Goal: Task Accomplishment & Management: Manage account settings

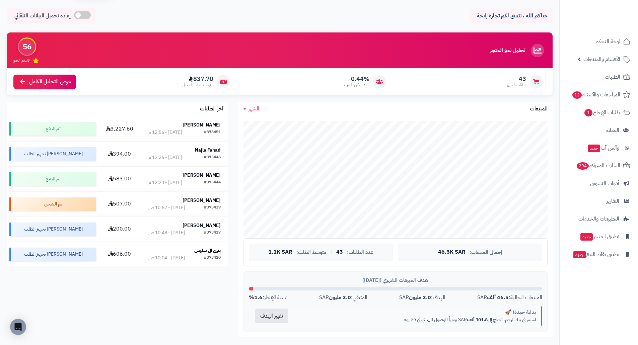
scroll to position [33, 0]
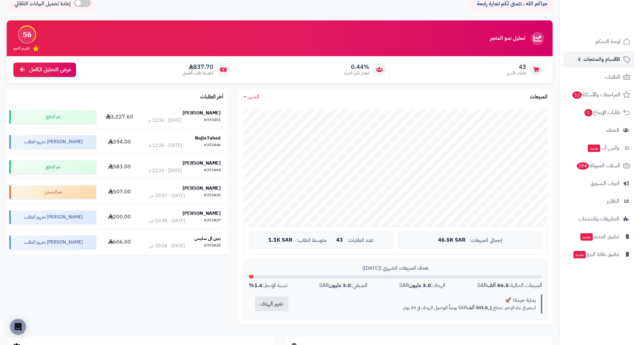
click at [606, 62] on span "الأقسام والمنتجات" at bounding box center [601, 59] width 37 height 9
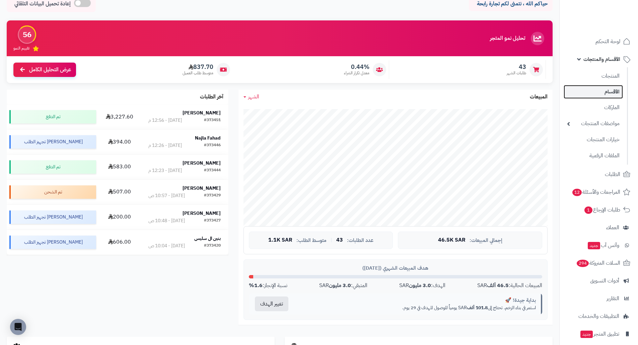
click at [615, 91] on link "الأقسام" at bounding box center [592, 92] width 59 height 14
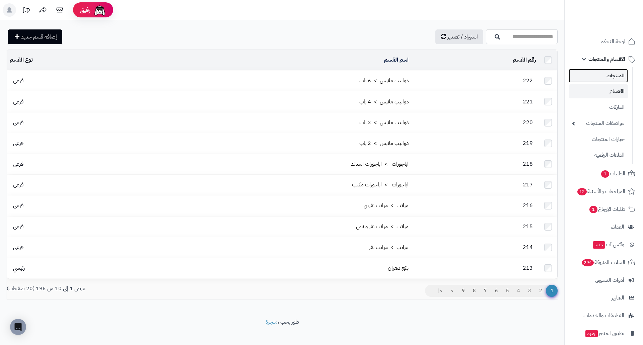
click at [617, 76] on link "المنتجات" at bounding box center [598, 76] width 59 height 14
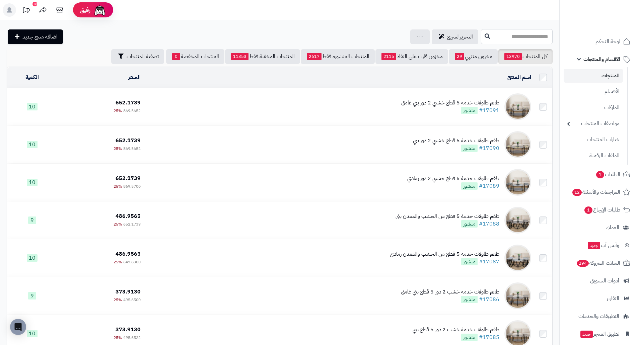
click at [498, 39] on input "text" at bounding box center [517, 36] width 72 height 15
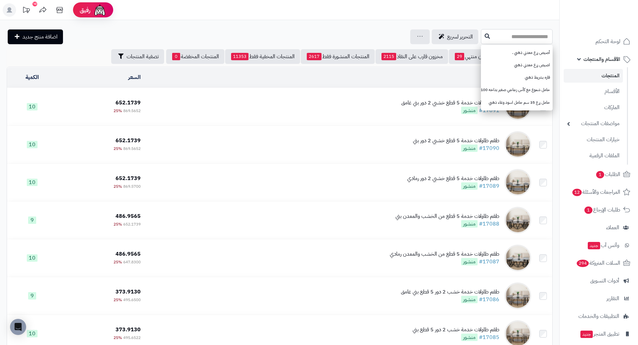
click at [544, 39] on input "text" at bounding box center [517, 36] width 72 height 15
paste input "**********"
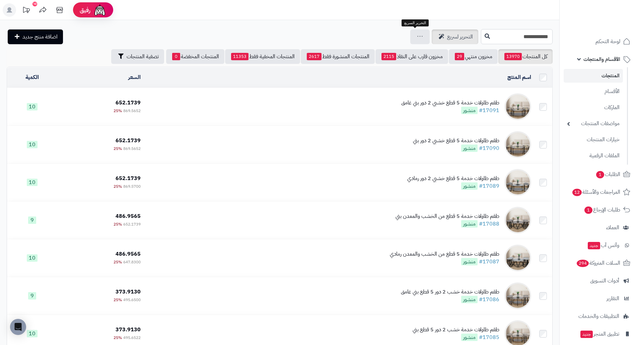
type input "**********"
click at [482, 39] on button at bounding box center [487, 36] width 10 height 13
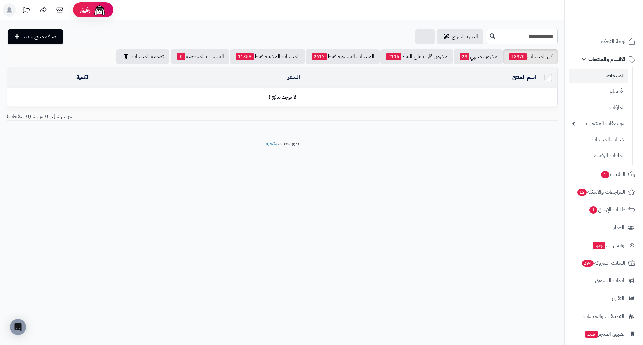
click at [496, 39] on input "**********" at bounding box center [522, 36] width 72 height 15
click at [489, 35] on icon at bounding box center [491, 35] width 5 height 5
click at [614, 76] on link "المنتجات" at bounding box center [598, 76] width 59 height 14
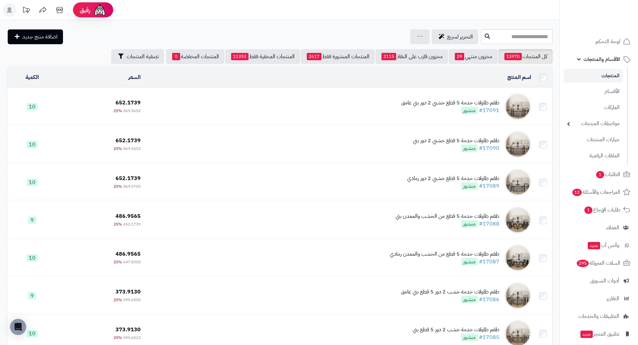
click at [606, 69] on ul "المنتجات الأقسام الماركات مواصفات المنتجات مواصفات المنتجات أنواع المواصفات خيا…" at bounding box center [593, 115] width 68 height 97
click at [605, 72] on link "المنتجات" at bounding box center [592, 76] width 59 height 14
click at [612, 77] on link "المنتجات" at bounding box center [592, 76] width 59 height 14
click at [447, 36] on span "التحرير لسريع" at bounding box center [460, 37] width 26 height 8
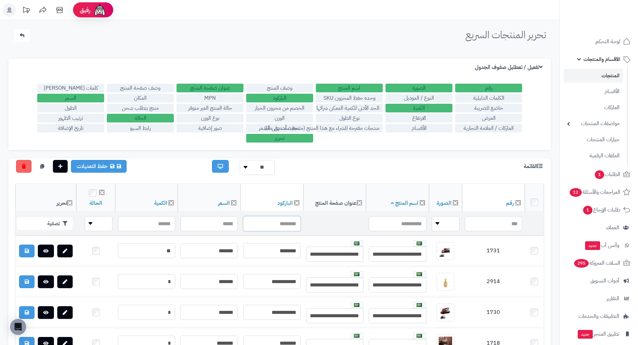
click at [278, 222] on input "text" at bounding box center [272, 223] width 58 height 15
type input "**********"
click at [52, 222] on button "تصفية" at bounding box center [45, 223] width 56 height 13
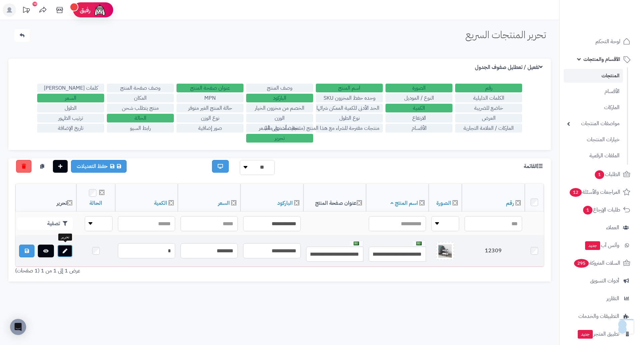
click at [65, 250] on icon at bounding box center [65, 251] width 5 height 5
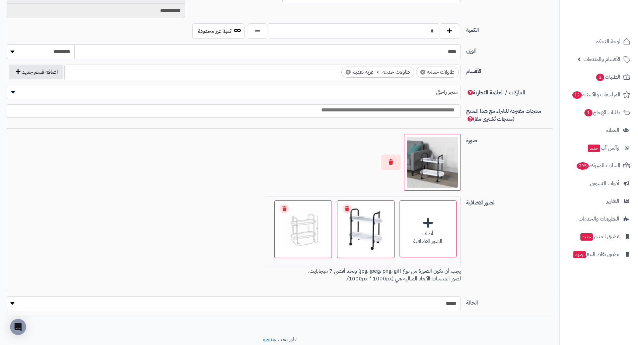
scroll to position [346, 0]
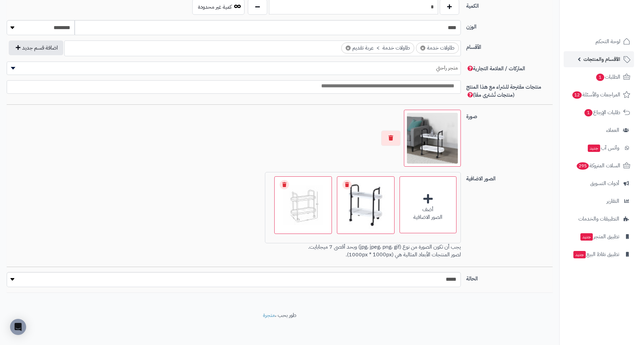
click at [597, 59] on span "الأقسام والمنتجات" at bounding box center [601, 59] width 37 height 9
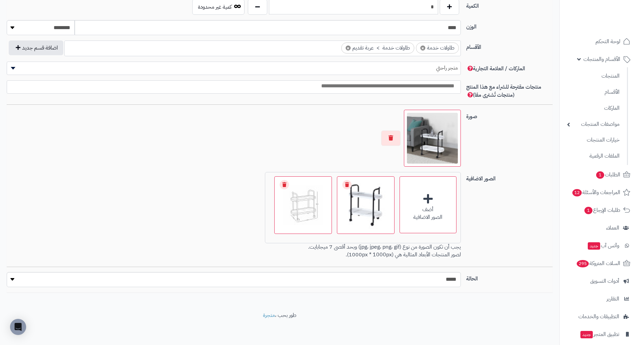
drag, startPoint x: 522, startPoint y: 137, endPoint x: 527, endPoint y: 131, distance: 8.1
click at [521, 137] on div "صورة اختر الصورة الأساسية" at bounding box center [279, 141] width 551 height 62
click at [593, 57] on span "الأقسام والمنتجات" at bounding box center [601, 59] width 37 height 9
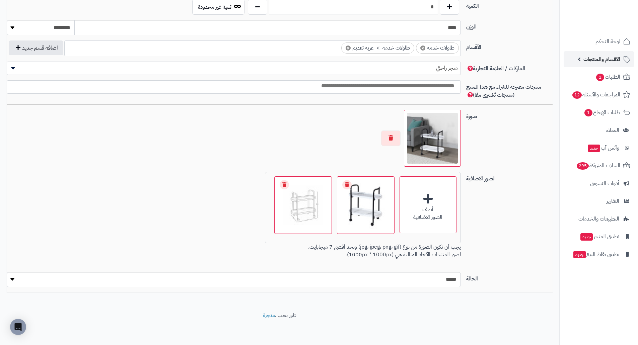
click at [608, 57] on span "الأقسام والمنتجات" at bounding box center [601, 59] width 37 height 9
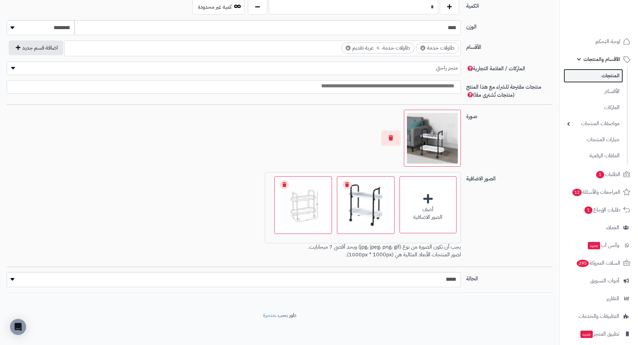
click at [607, 70] on link "المنتجات" at bounding box center [592, 76] width 59 height 14
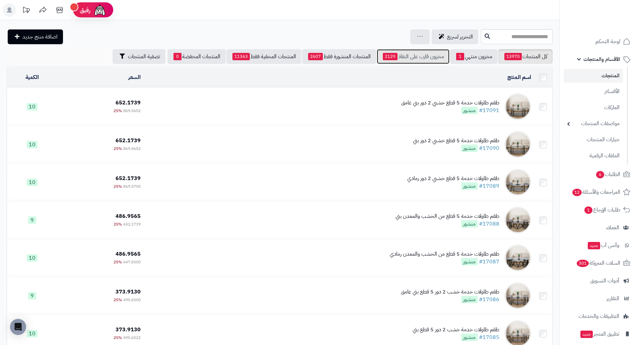
click at [416, 55] on link "مخزون قارب على النفاذ 2129" at bounding box center [413, 56] width 73 height 15
